Goal: Check status: Check status

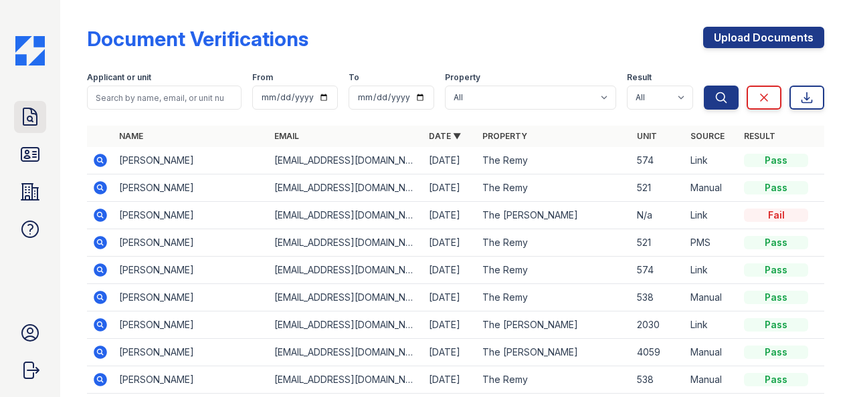
click at [23, 109] on icon at bounding box center [29, 116] width 13 height 17
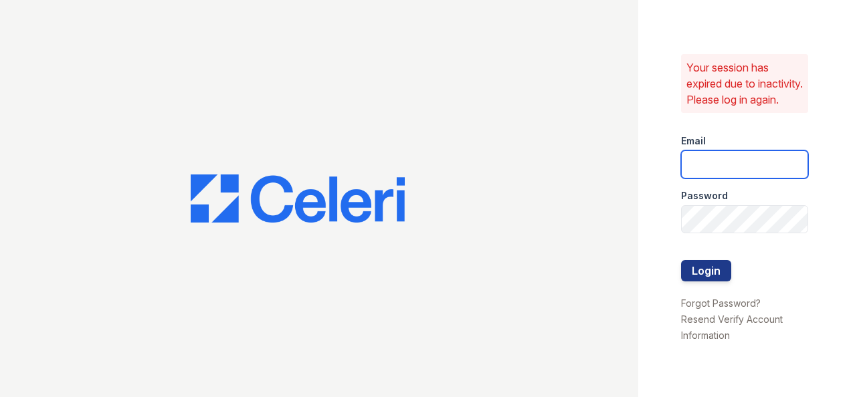
type input "[EMAIL_ADDRESS][DOMAIN_NAME]"
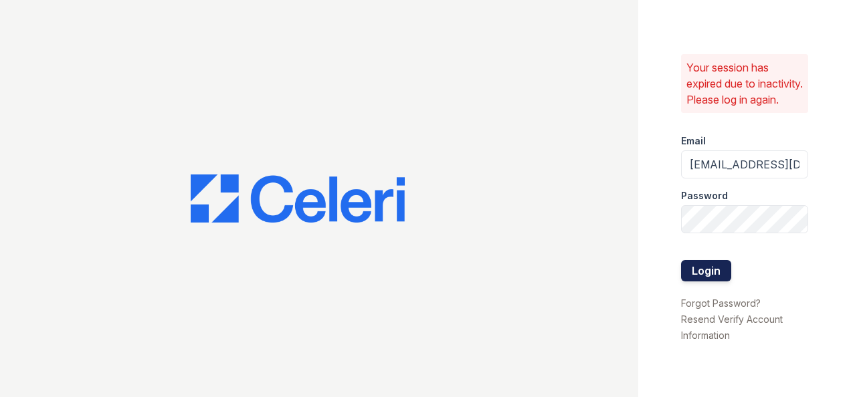
click at [705, 277] on button "Login" at bounding box center [706, 270] width 50 height 21
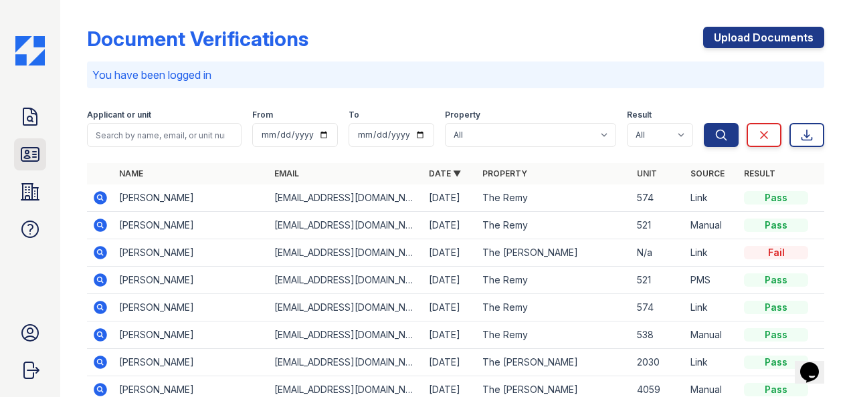
click at [32, 165] on icon at bounding box center [29, 154] width 21 height 21
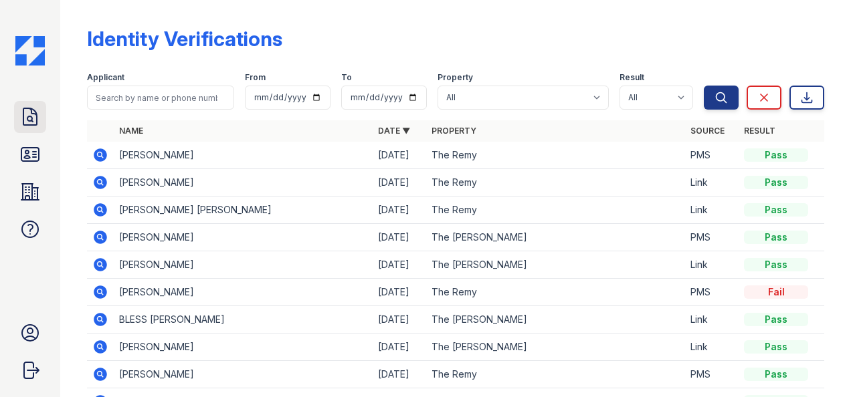
click at [26, 132] on link "Doc Verifications" at bounding box center [30, 117] width 32 height 32
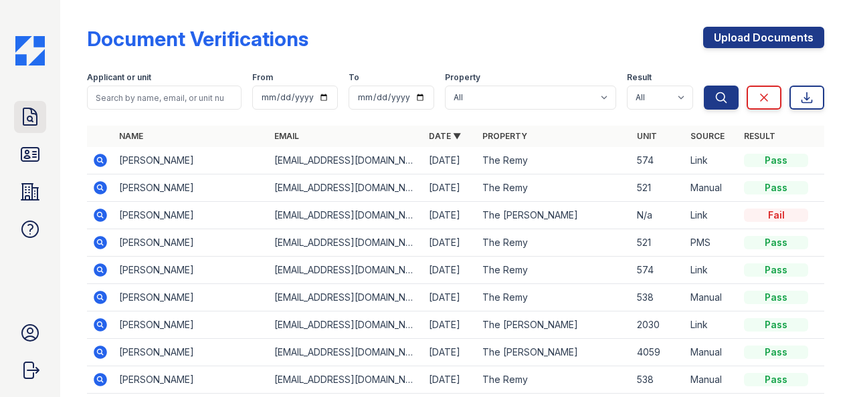
click at [32, 111] on icon at bounding box center [29, 116] width 21 height 21
click at [28, 144] on icon at bounding box center [29, 154] width 21 height 21
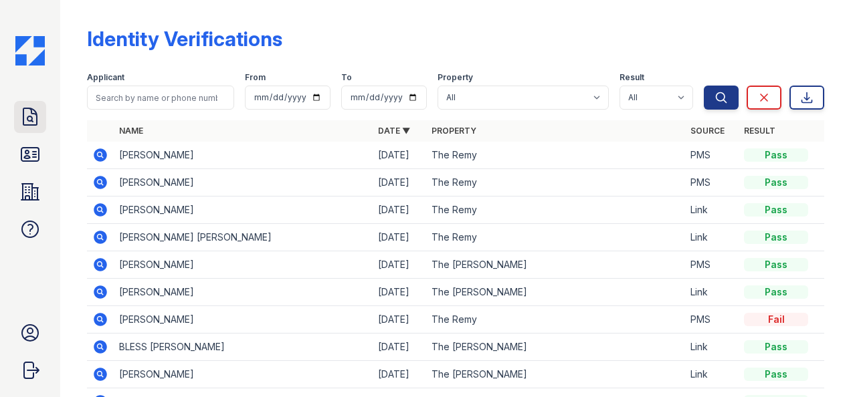
click at [37, 120] on icon at bounding box center [29, 116] width 21 height 21
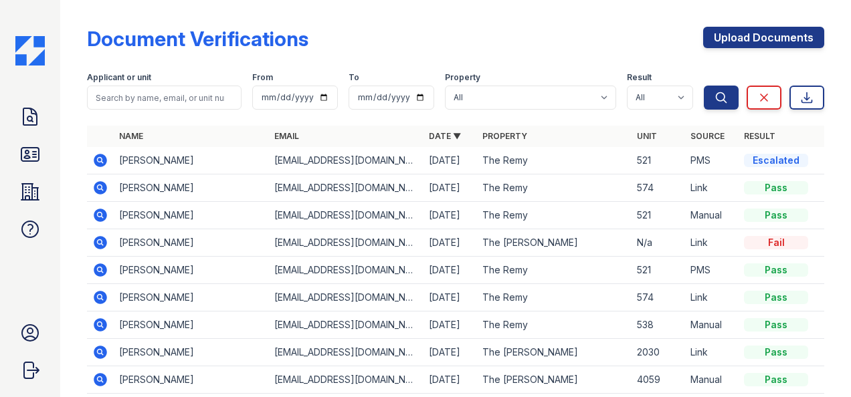
click at [88, 167] on td at bounding box center [100, 160] width 27 height 27
click at [99, 154] on icon at bounding box center [100, 160] width 13 height 13
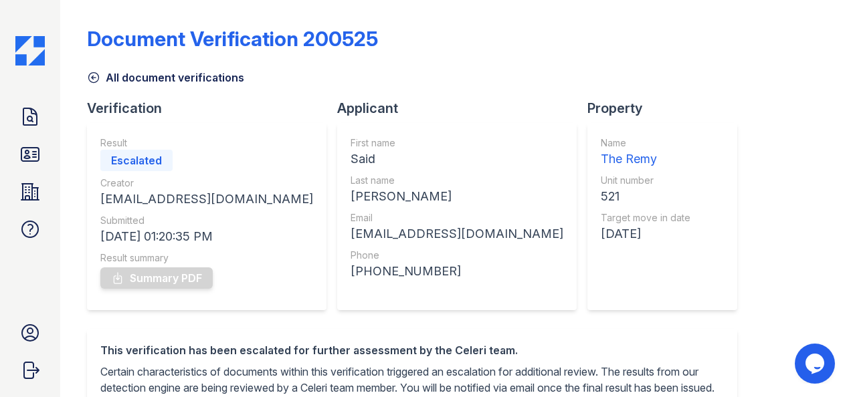
drag, startPoint x: 825, startPoint y: 35, endPoint x: 826, endPoint y: 190, distance: 155.2
click at [826, 190] on div "Document Verification 200525 All document verifications Verification Result Esc…" at bounding box center [455, 198] width 791 height 397
click at [835, 138] on div "Document Verification 200525 All document verifications Verification Result Esc…" at bounding box center [455, 198] width 791 height 397
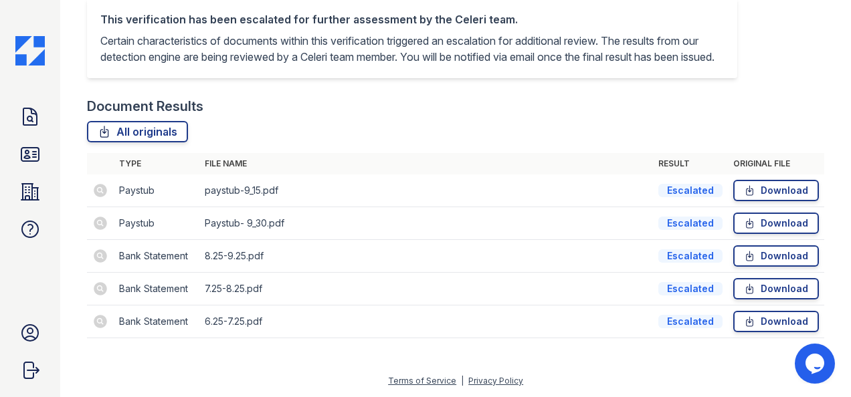
scroll to position [83, 0]
